Goal: Book appointment/travel/reservation

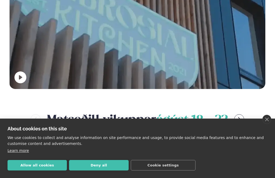
scroll to position [135, 0]
click at [83, 166] on button "Deny all" at bounding box center [98, 165] width 59 height 10
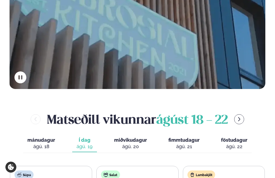
click at [242, 117] on icon "menu-btn-right" at bounding box center [239, 119] width 5 height 5
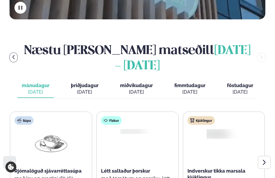
scroll to position [204, 0]
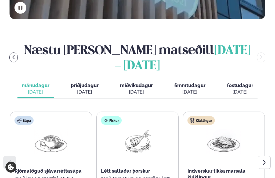
click at [263, 159] on icon at bounding box center [264, 162] width 6 height 6
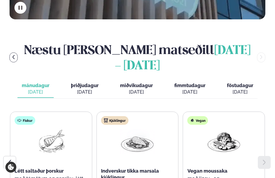
click at [82, 89] on div "[DATE]" at bounding box center [85, 92] width 28 height 6
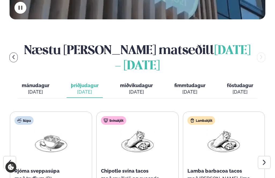
click at [263, 159] on icon at bounding box center [264, 162] width 6 height 6
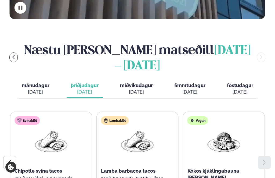
click at [125, 89] on div "[DATE]" at bounding box center [136, 92] width 33 height 6
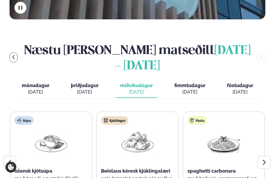
click at [262, 159] on icon at bounding box center [264, 162] width 6 height 6
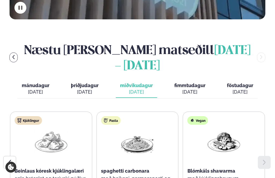
click at [182, 89] on div "[DATE]" at bounding box center [189, 92] width 31 height 6
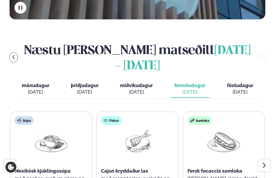
click at [237, 89] on div "[DATE]" at bounding box center [240, 92] width 26 height 6
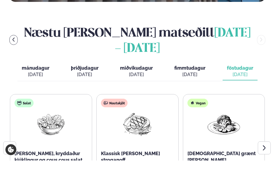
scroll to position [222, 0]
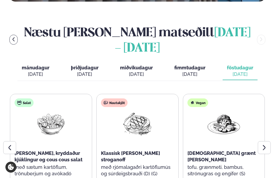
click at [44, 71] on div "[DATE]" at bounding box center [36, 74] width 28 height 6
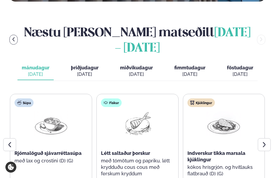
click at [90, 65] on span "þriðjudagur" at bounding box center [85, 68] width 28 height 6
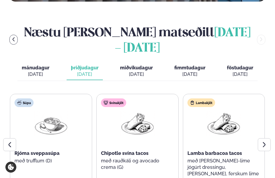
click at [47, 65] on span "mánudagur" at bounding box center [36, 68] width 28 height 6
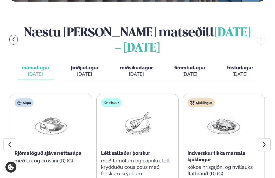
click at [82, 65] on span "þriðjudagur" at bounding box center [85, 68] width 28 height 6
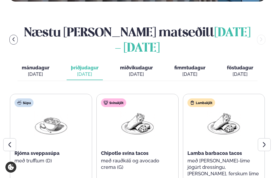
click at [128, 65] on span "miðvikudagur" at bounding box center [136, 68] width 33 height 6
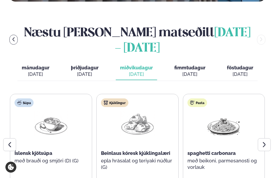
click at [176, 65] on span "fimmtudagur" at bounding box center [189, 68] width 31 height 6
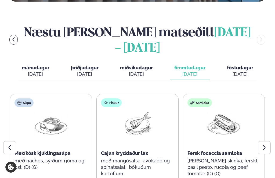
click at [234, 65] on span "föstudagur" at bounding box center [240, 68] width 26 height 6
